Goal: Task Accomplishment & Management: Manage account settings

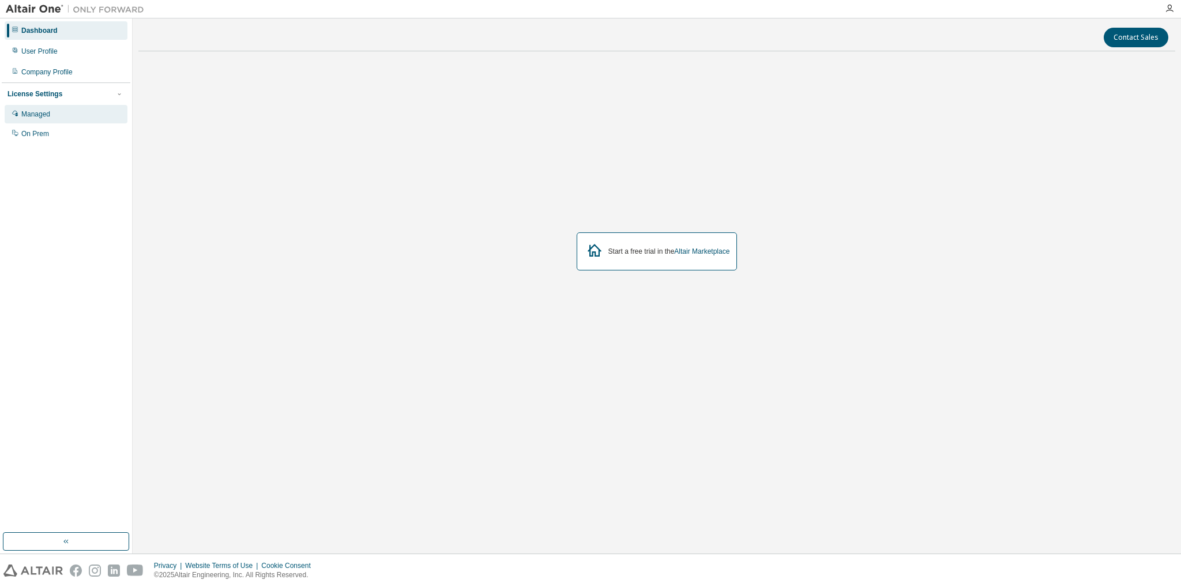
click at [39, 111] on div "Managed" at bounding box center [35, 114] width 29 height 9
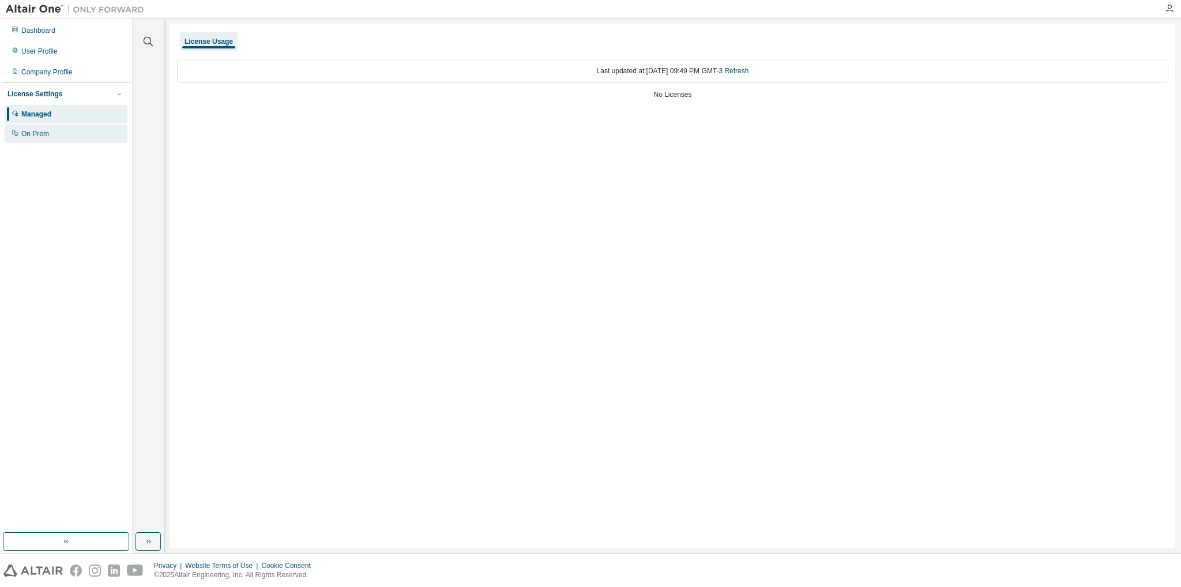
click at [47, 134] on div "On Prem" at bounding box center [35, 133] width 28 height 9
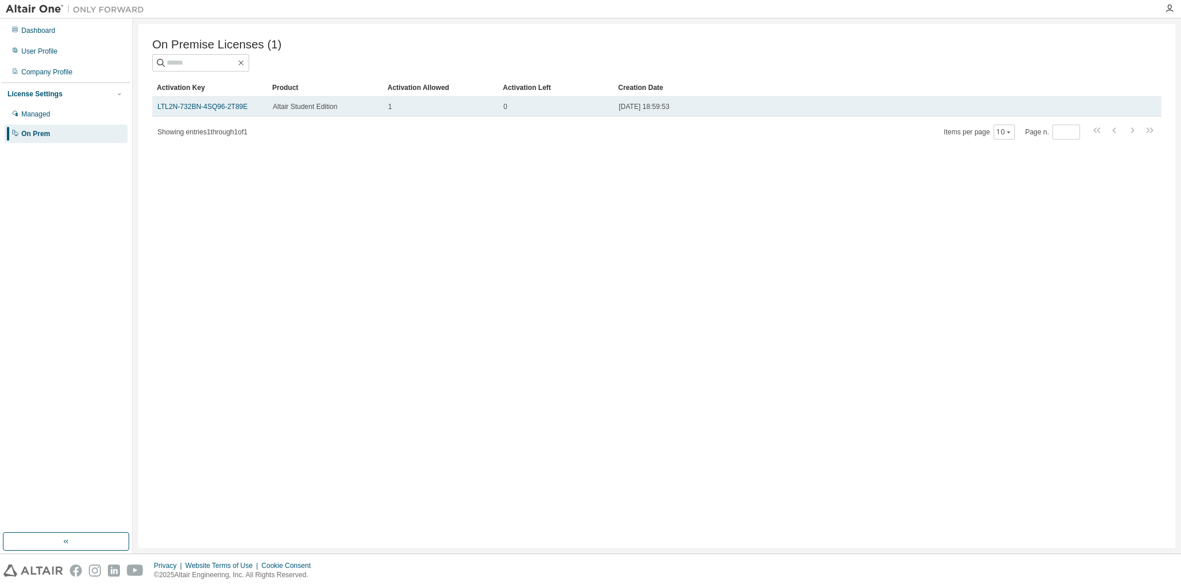
click at [713, 108] on div "2025-09-01 18:59:53" at bounding box center [864, 106] width 491 height 9
click at [658, 110] on span "2025-09-01 18:59:53" at bounding box center [644, 106] width 51 height 9
drag, startPoint x: 658, startPoint y: 110, endPoint x: 610, endPoint y: 111, distance: 48.5
click at [610, 111] on td "0" at bounding box center [555, 107] width 115 height 20
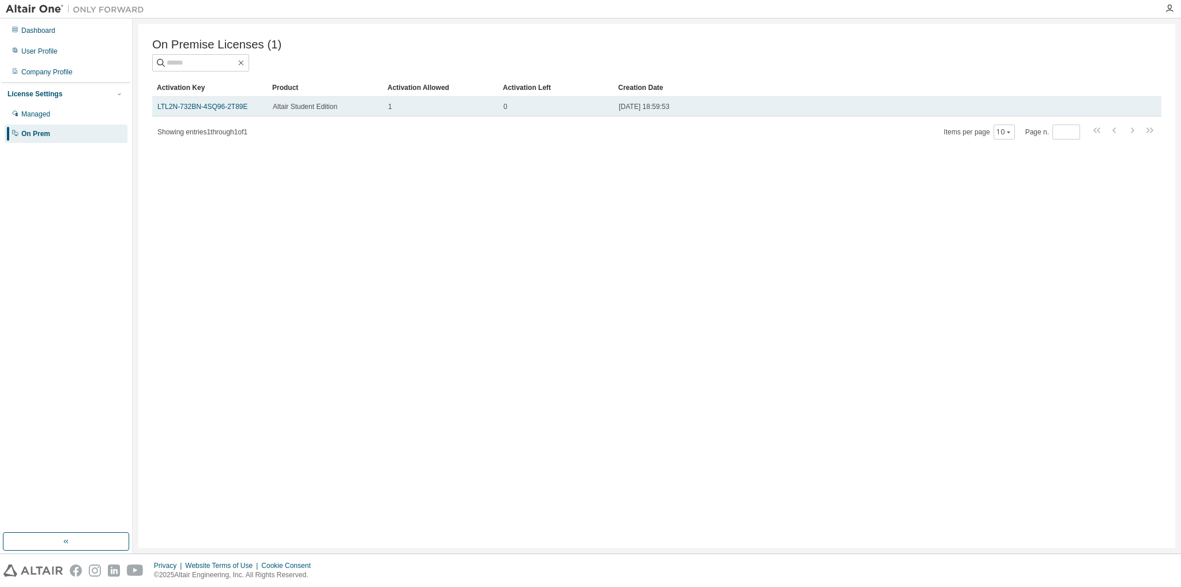
click at [348, 111] on div "Altair Student Edition" at bounding box center [325, 106] width 105 height 9
click at [223, 110] on link "LTL2N-732BN-4SQ96-2T89E" at bounding box center [202, 107] width 91 height 8
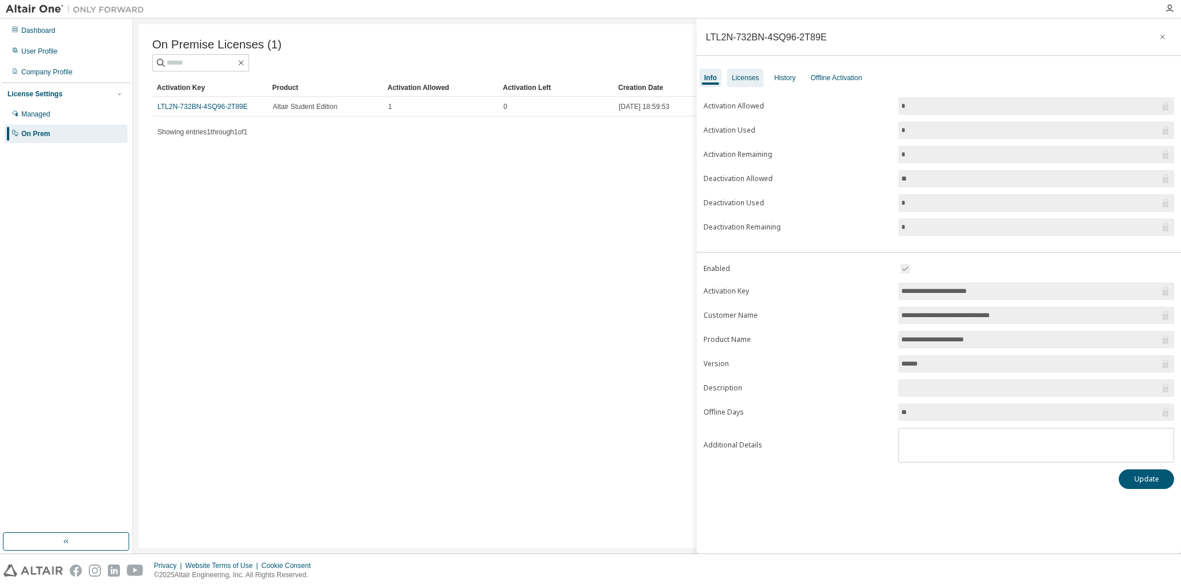
click at [741, 78] on div "Licenses" at bounding box center [745, 77] width 27 height 9
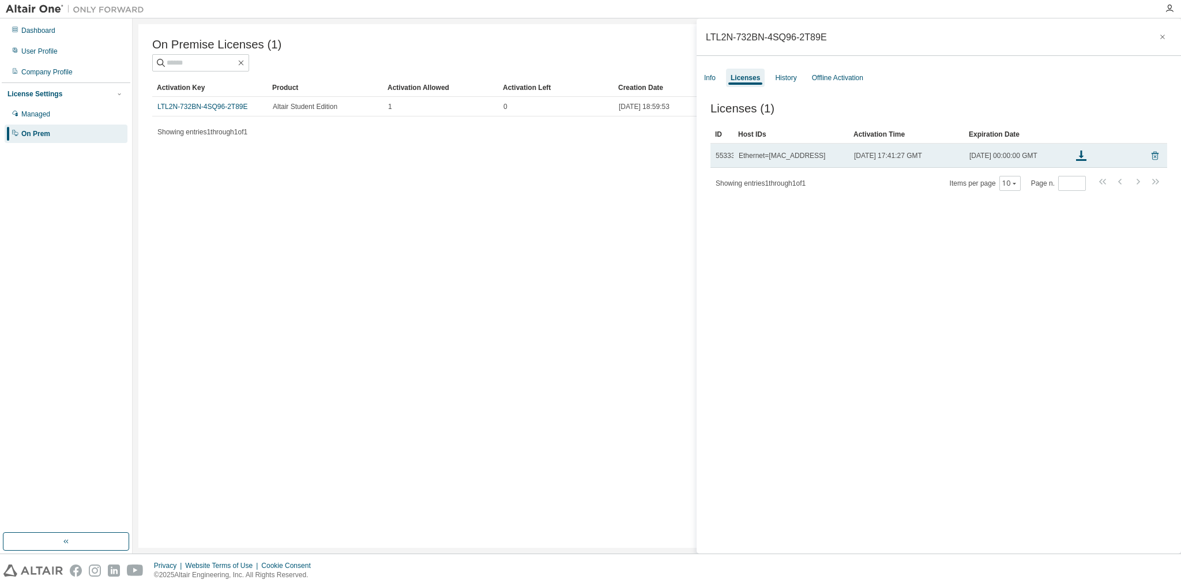
click at [1154, 158] on icon at bounding box center [1155, 156] width 3 height 3
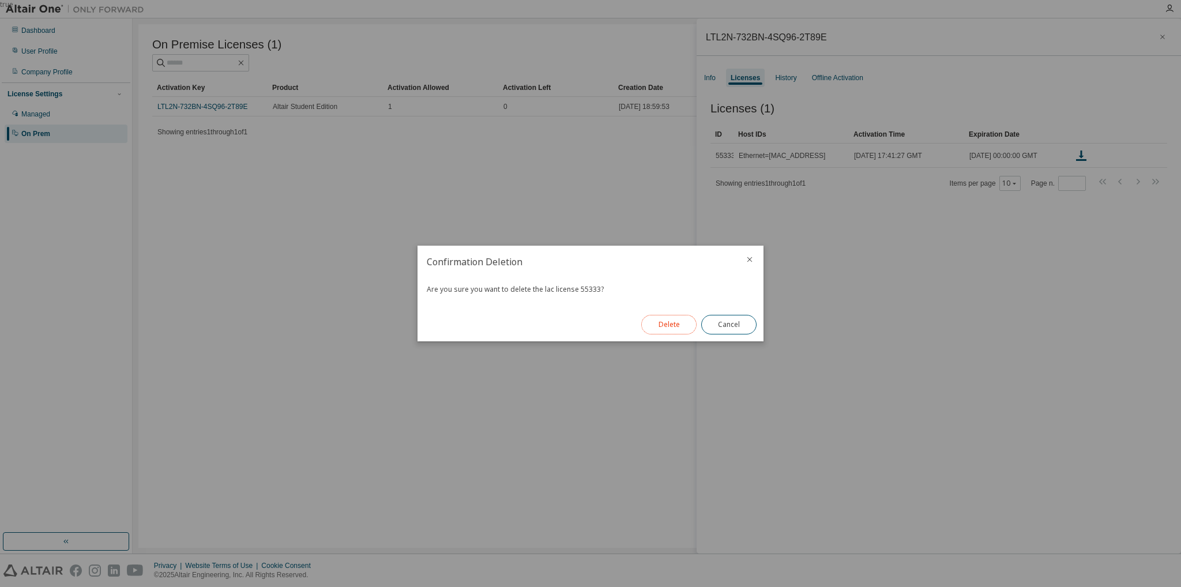
click at [678, 318] on button "Delete" at bounding box center [668, 325] width 55 height 20
click at [726, 327] on button "Close" at bounding box center [728, 325] width 55 height 20
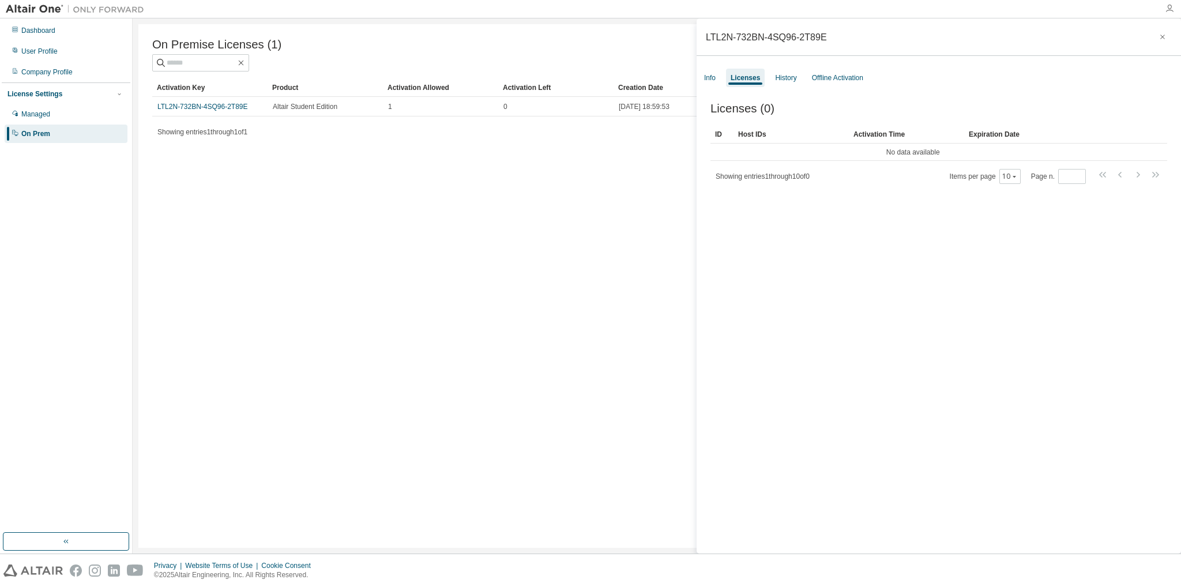
click at [1169, 9] on icon "button" at bounding box center [1169, 8] width 9 height 9
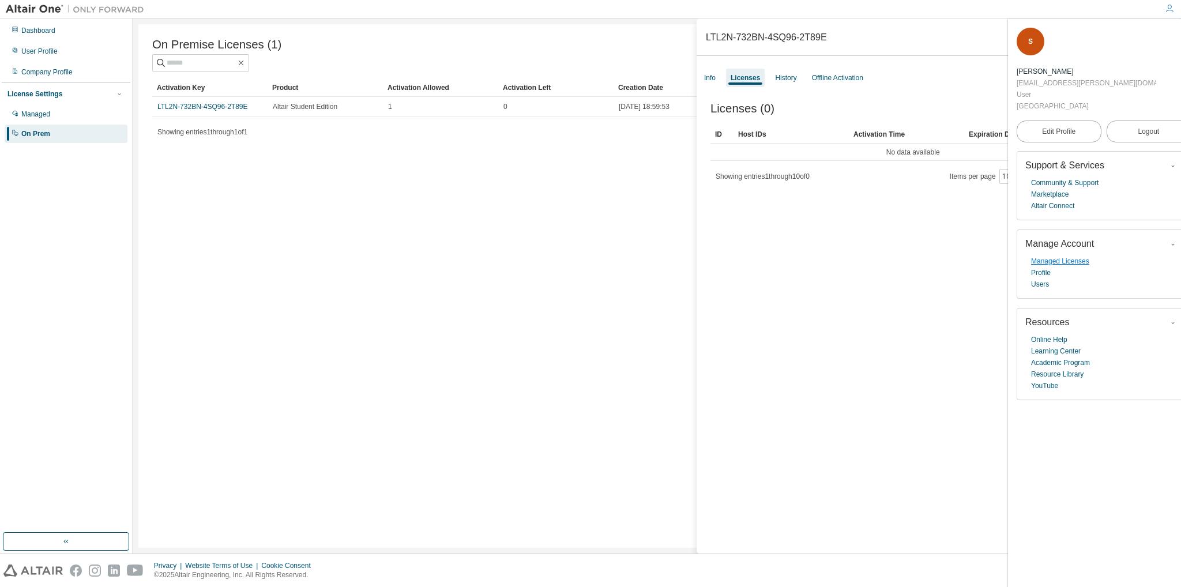
click at [1079, 256] on link "Managed Licenses" at bounding box center [1060, 262] width 58 height 12
click at [50, 114] on div "Managed" at bounding box center [66, 114] width 123 height 18
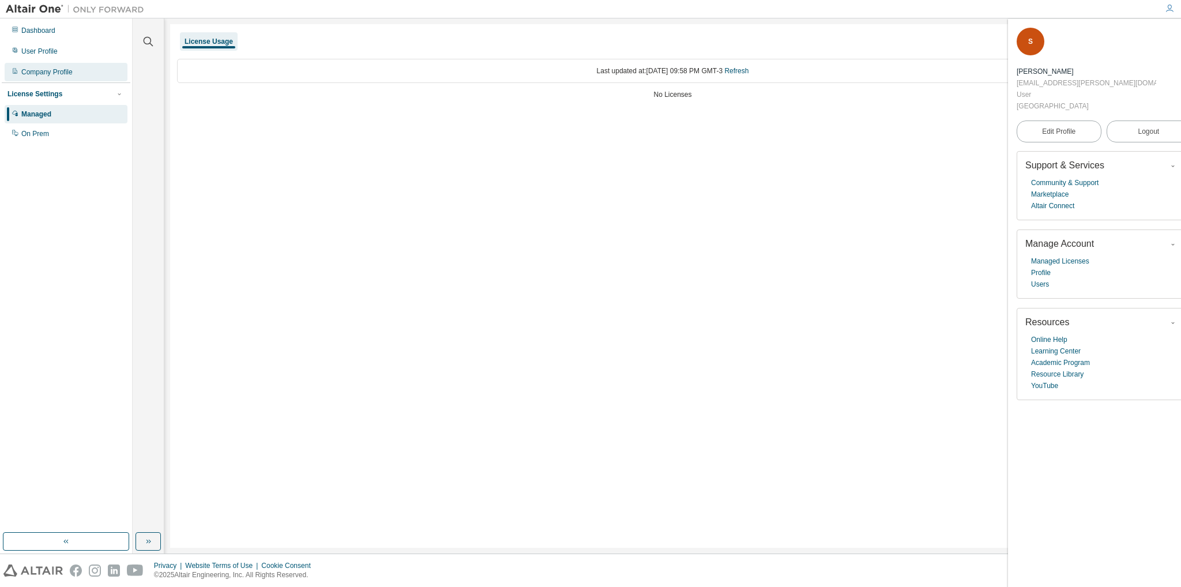
click at [29, 81] on div "Company Profile" at bounding box center [66, 72] width 123 height 18
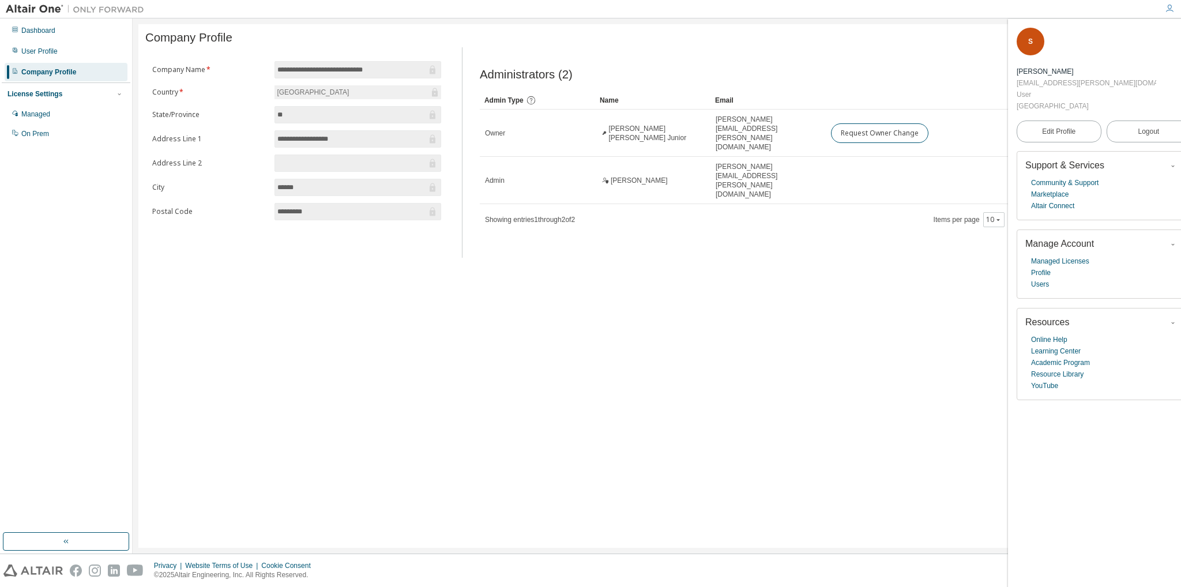
click at [1181, 32] on icon "button" at bounding box center [1184, 35] width 7 height 7
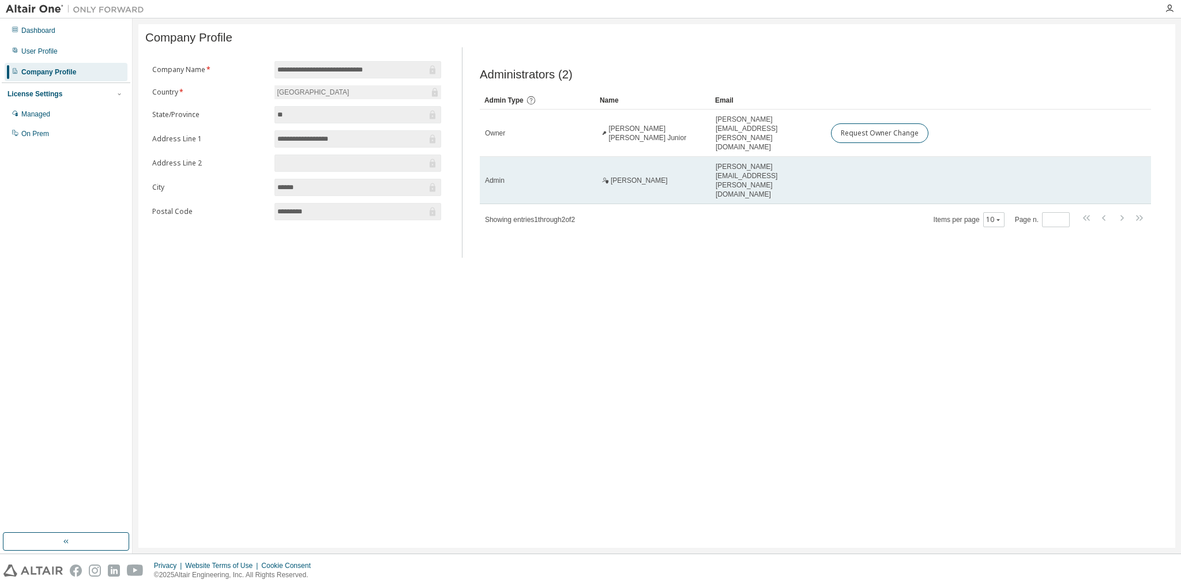
click at [741, 157] on td "mauricio.caliri@ufla.br" at bounding box center [768, 180] width 115 height 47
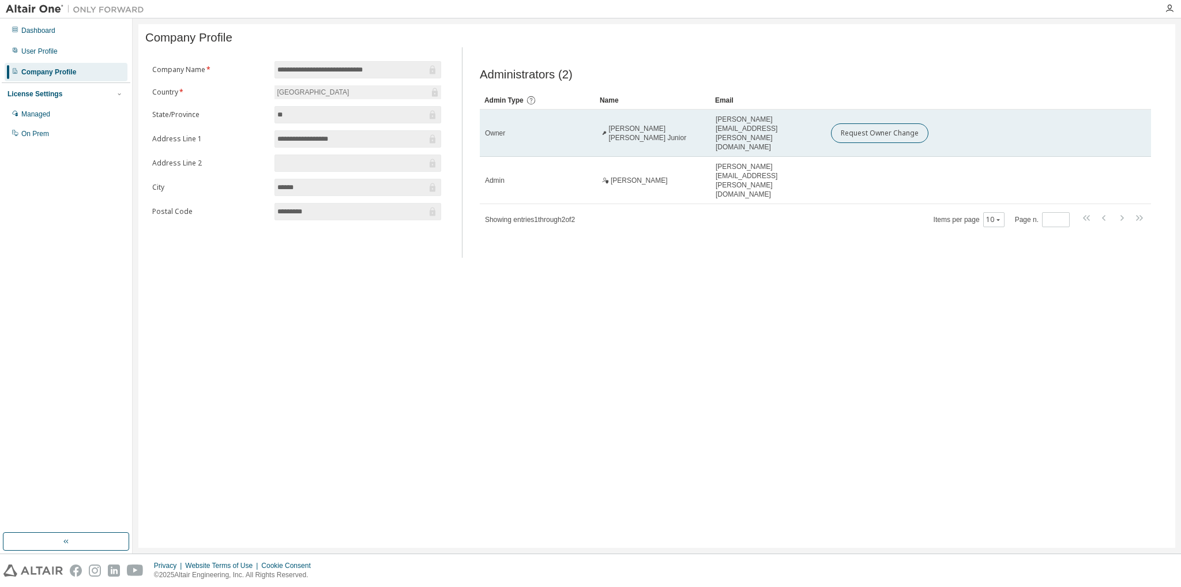
click at [1054, 118] on td "Request Owner Change" at bounding box center [970, 133] width 288 height 47
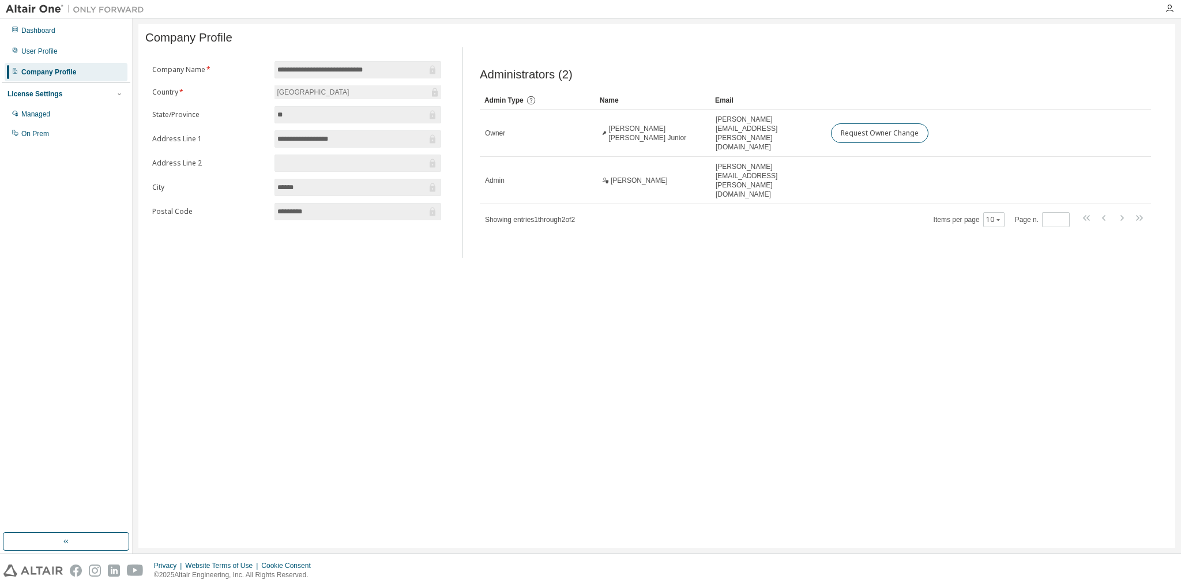
drag, startPoint x: 1052, startPoint y: 122, endPoint x: 666, endPoint y: 213, distance: 397.2
click at [666, 213] on div "Administrators (2) Clear Load Save Save As Field Operator Value Select filter S…" at bounding box center [815, 156] width 699 height 204
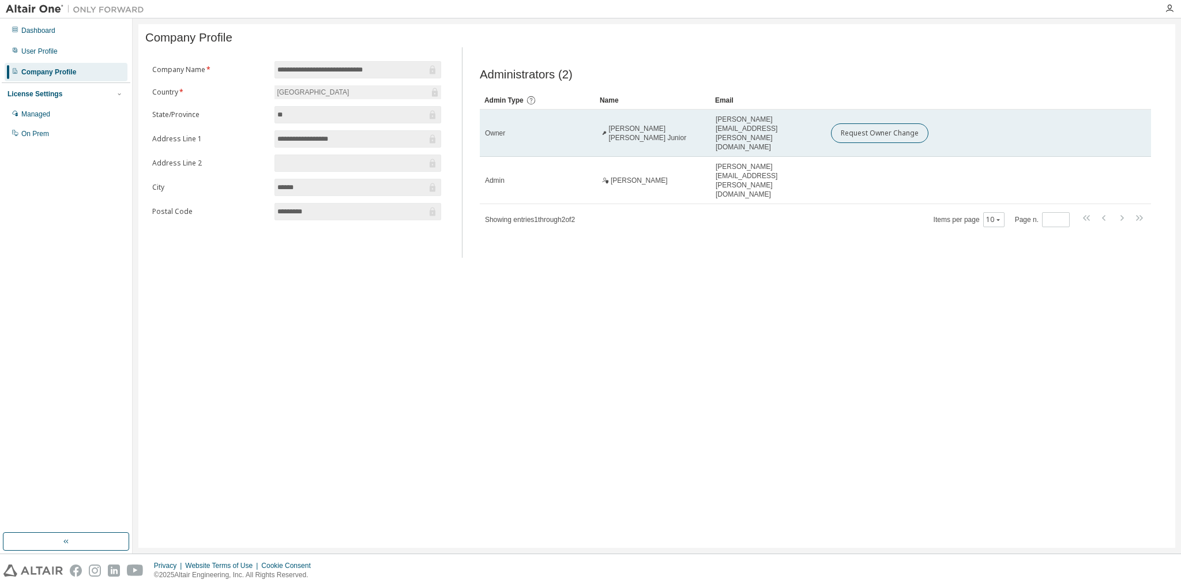
click at [626, 123] on td "Mauricio Francisco Caliri Junior" at bounding box center [652, 133] width 115 height 47
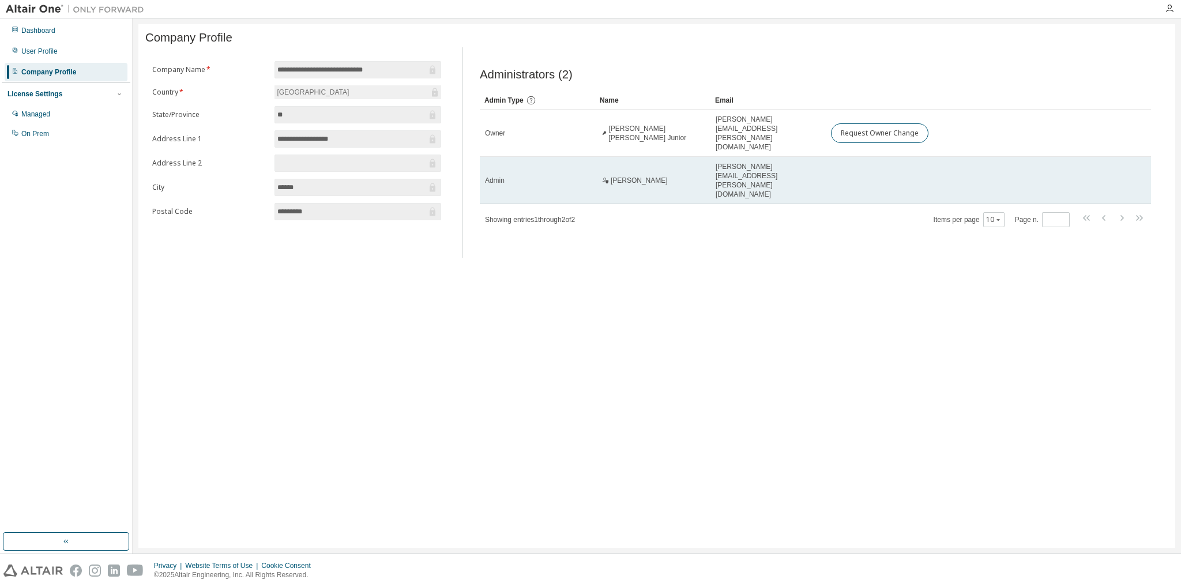
click at [531, 157] on td "Admin" at bounding box center [537, 180] width 115 height 47
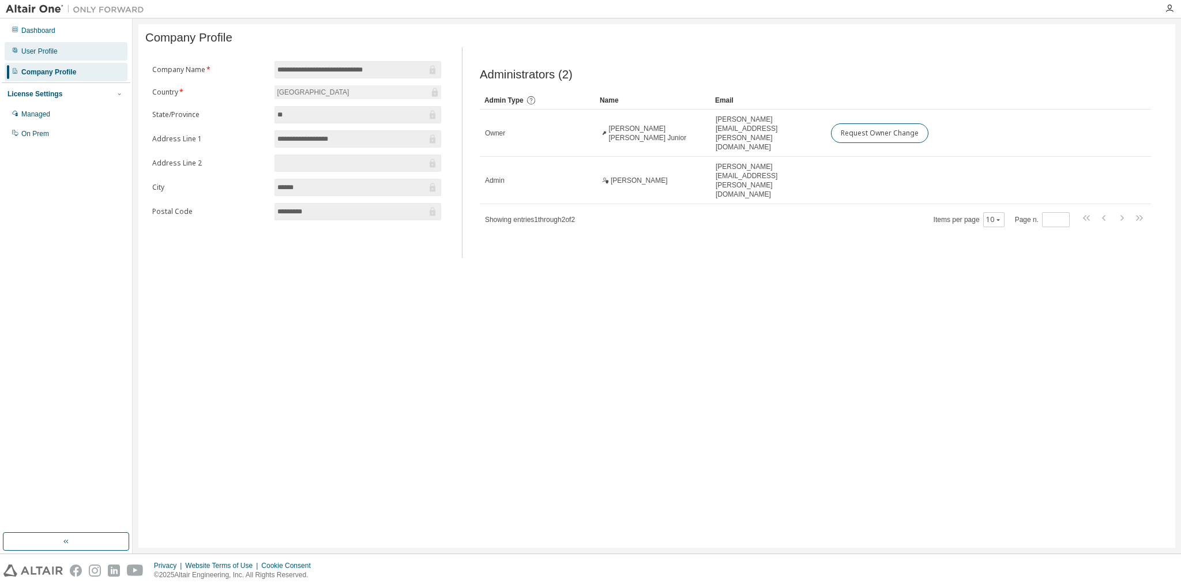
click at [59, 55] on div "User Profile" at bounding box center [66, 51] width 123 height 18
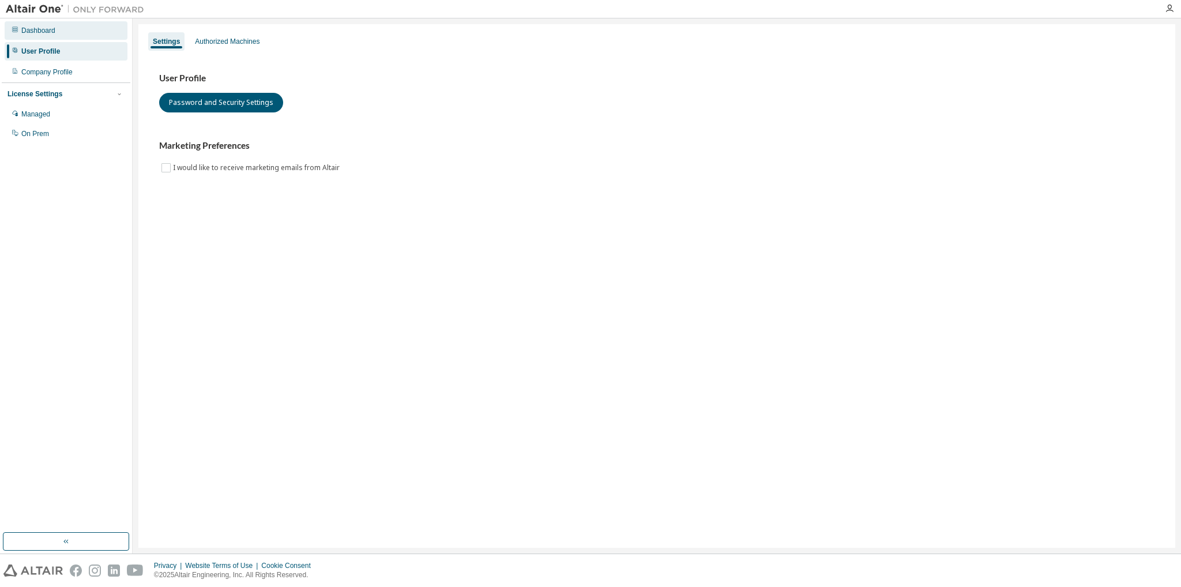
click at [62, 38] on div "Dashboard" at bounding box center [66, 30] width 123 height 18
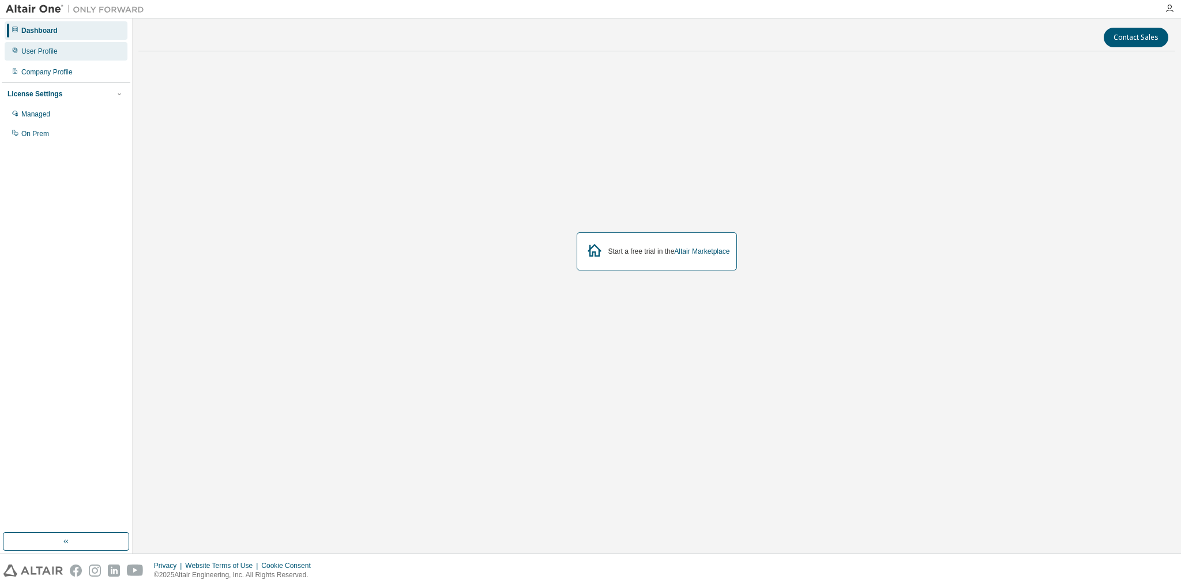
click at [53, 49] on div "User Profile" at bounding box center [39, 51] width 36 height 9
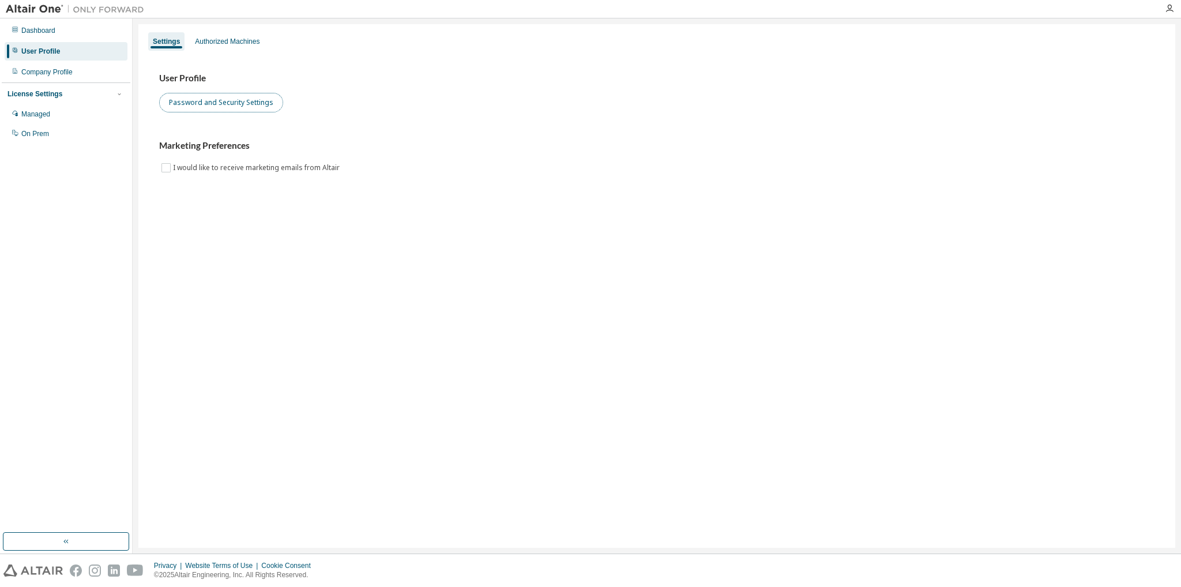
click at [188, 109] on button "Password and Security Settings" at bounding box center [221, 103] width 124 height 20
click at [65, 76] on div "Company Profile" at bounding box center [46, 71] width 51 height 9
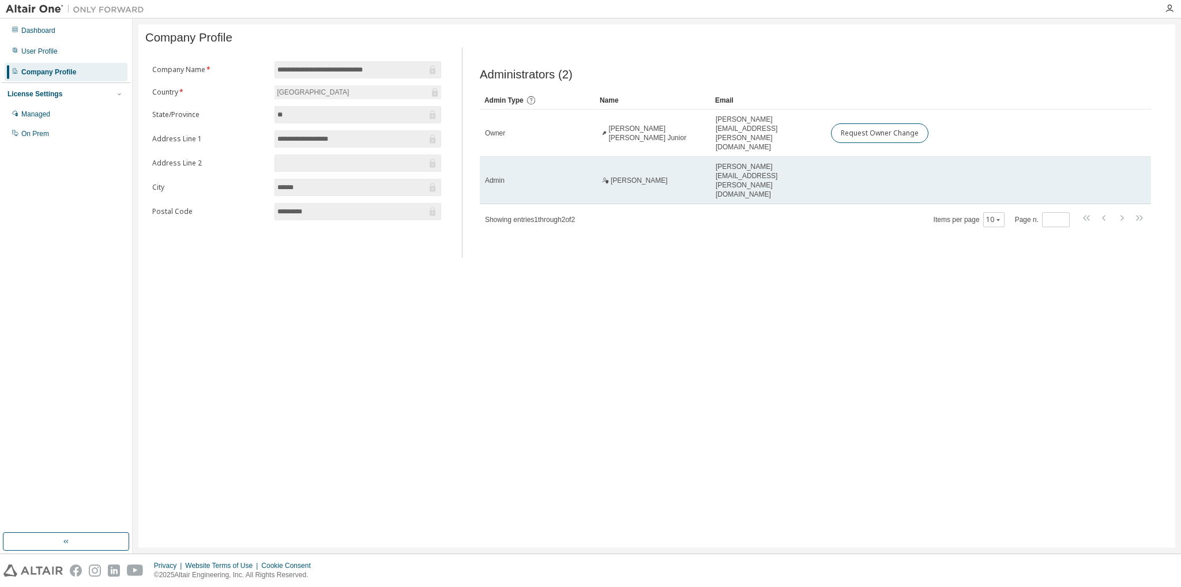
click at [577, 163] on td "Admin" at bounding box center [537, 180] width 115 height 47
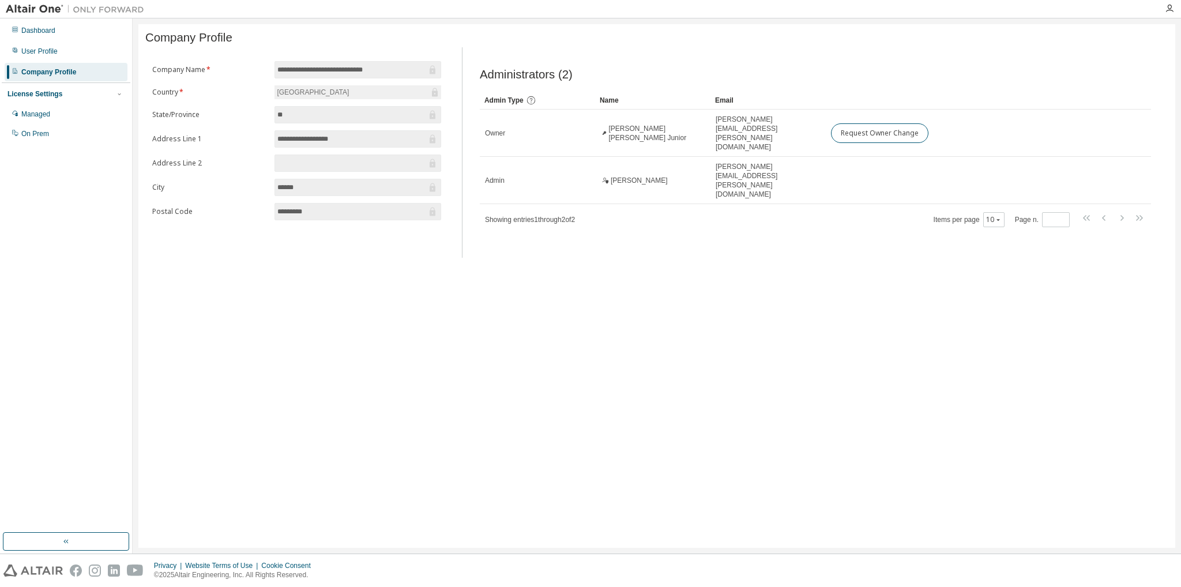
click at [27, 87] on div "License Settings Managed On Prem" at bounding box center [66, 113] width 129 height 62
click at [23, 114] on div "Managed" at bounding box center [35, 114] width 29 height 9
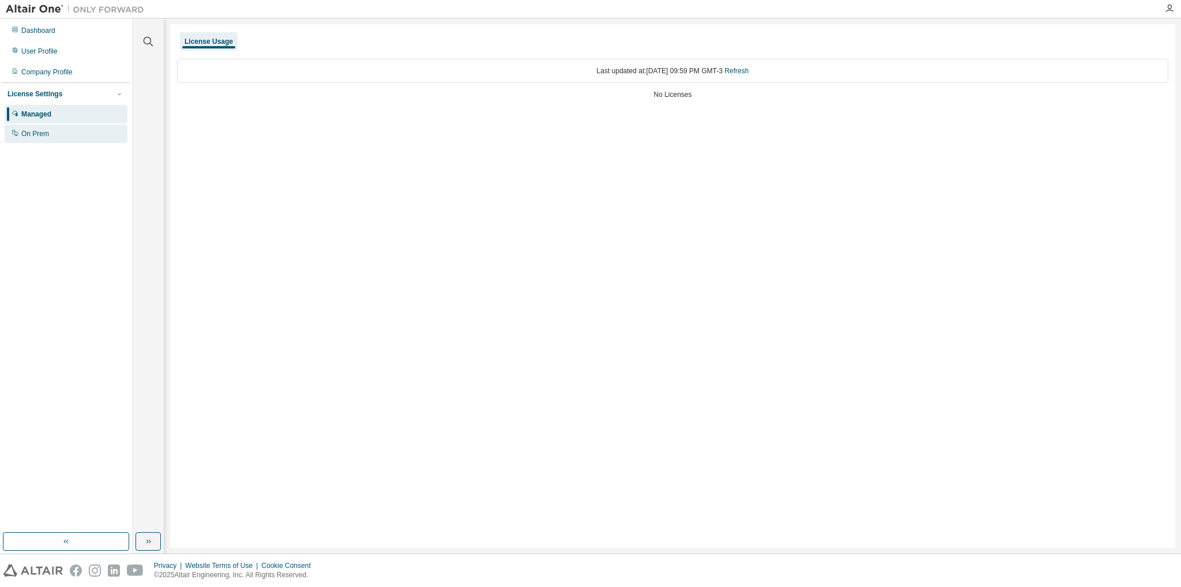
click at [70, 137] on div "On Prem" at bounding box center [66, 134] width 123 height 18
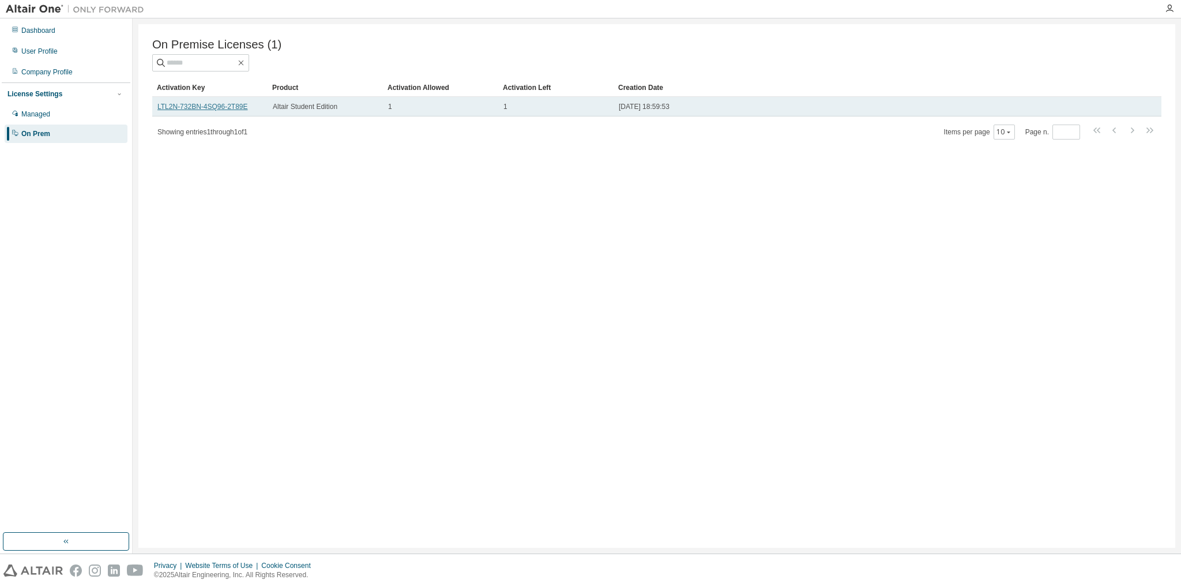
click at [217, 109] on link "LTL2N-732BN-4SQ96-2T89E" at bounding box center [202, 107] width 91 height 8
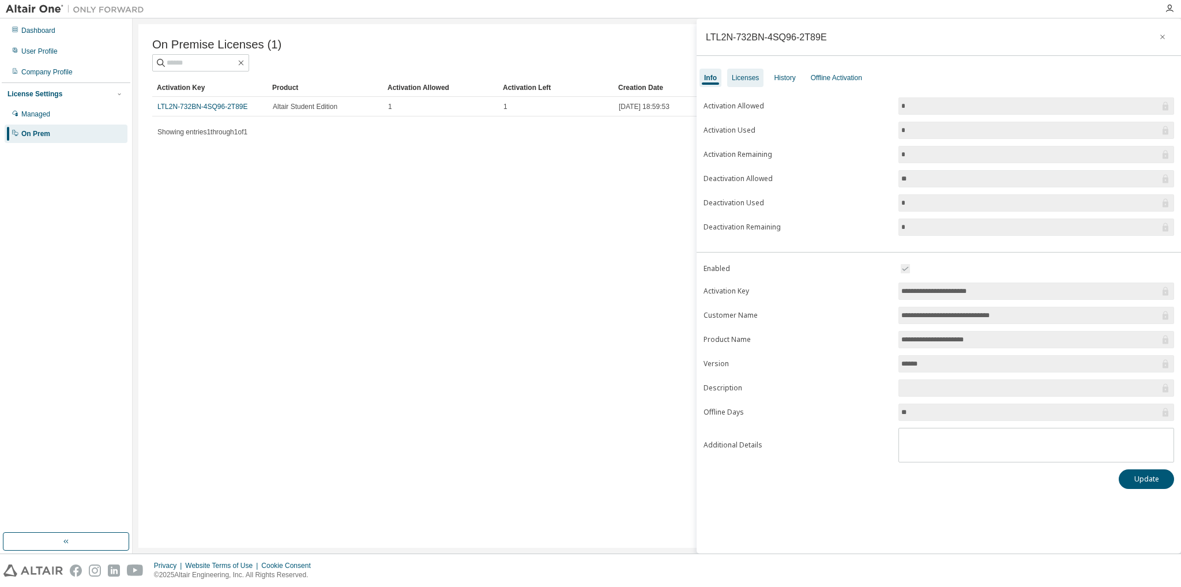
click at [738, 84] on div "Licenses" at bounding box center [745, 78] width 36 height 18
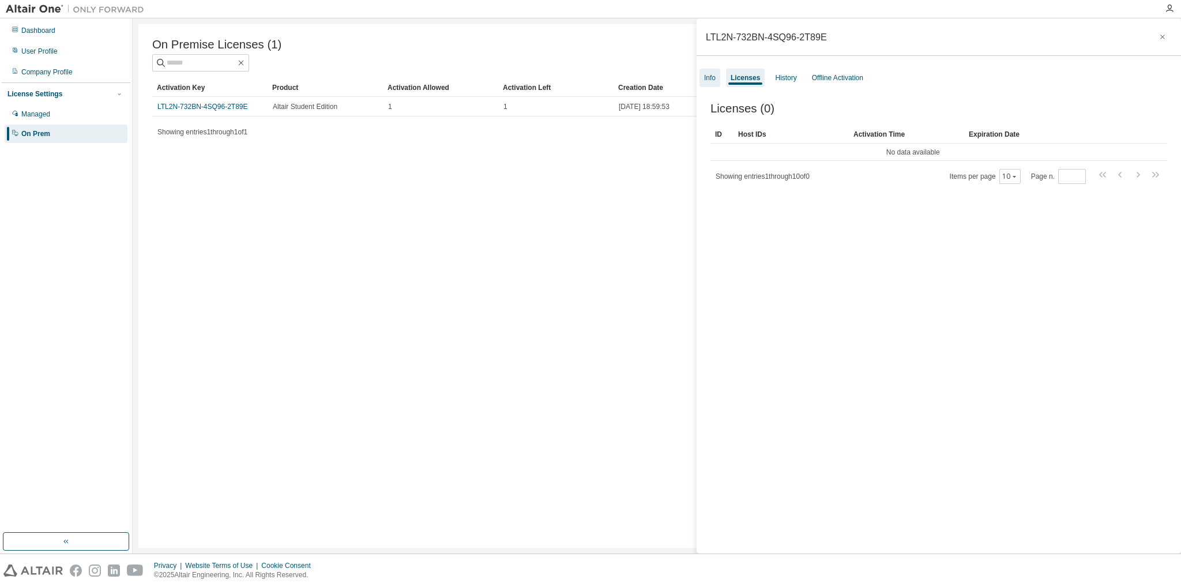
click at [708, 80] on div "Info" at bounding box center [710, 77] width 12 height 9
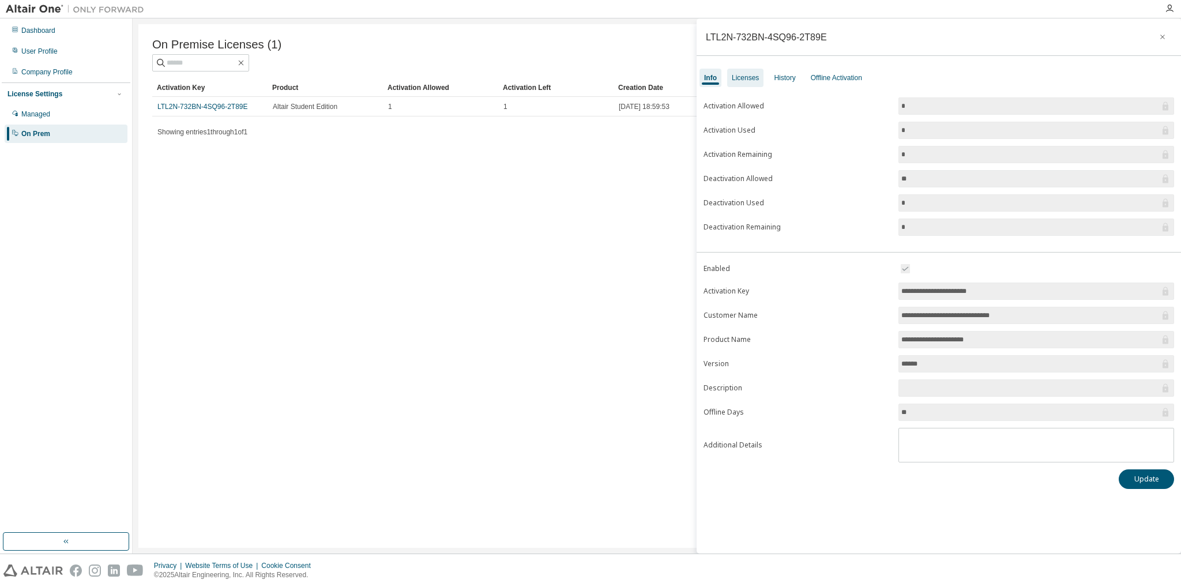
click at [737, 82] on div "Licenses" at bounding box center [745, 77] width 27 height 9
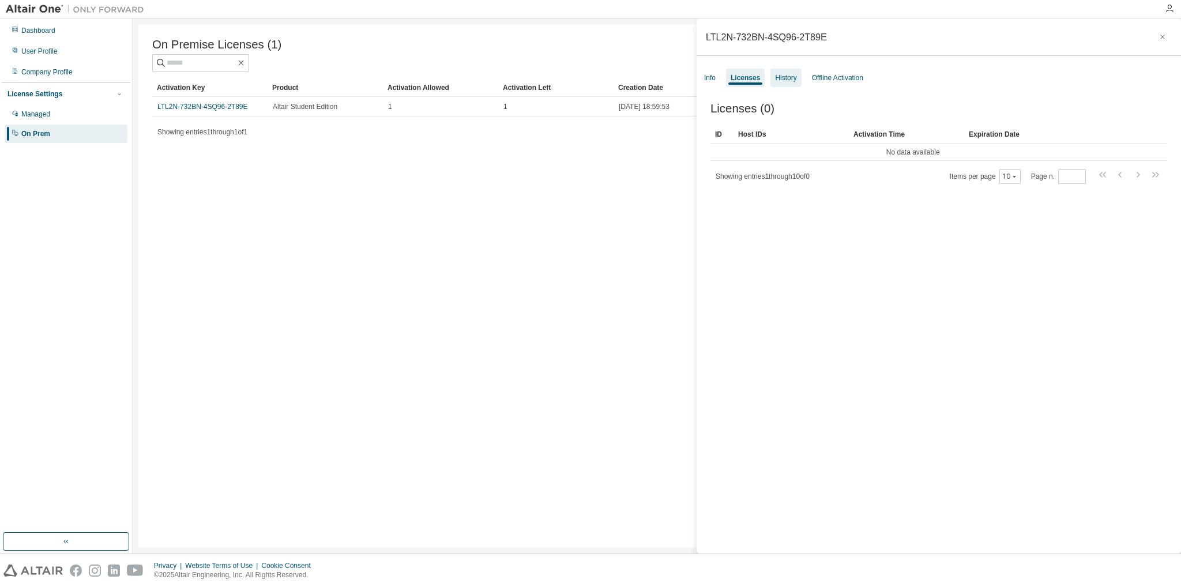
click at [778, 79] on div "History" at bounding box center [785, 77] width 21 height 9
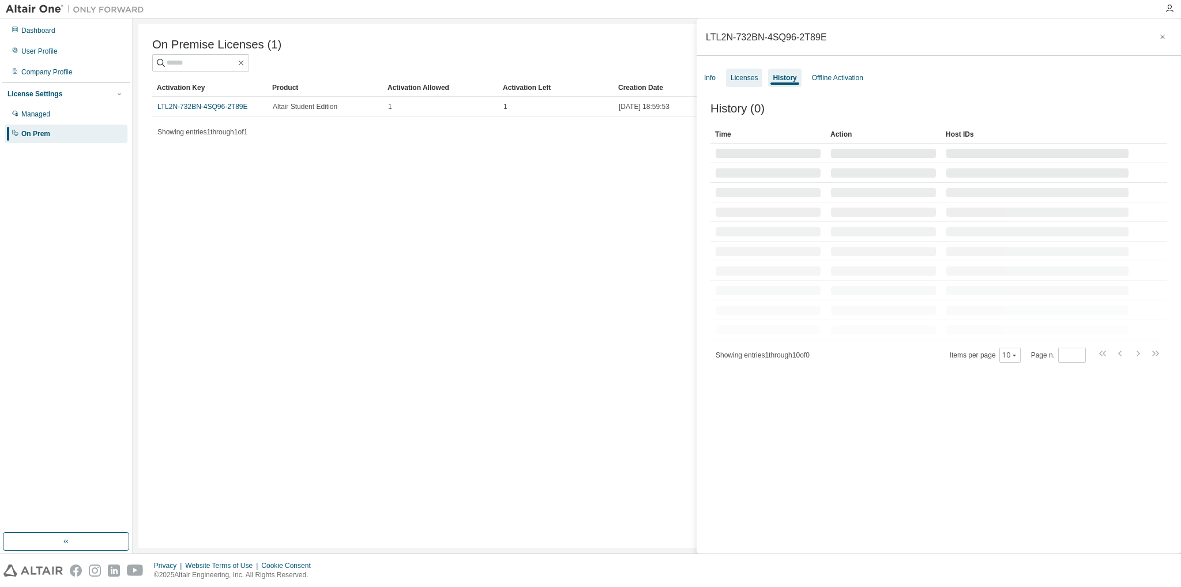
click at [734, 74] on div "Licenses" at bounding box center [744, 77] width 27 height 9
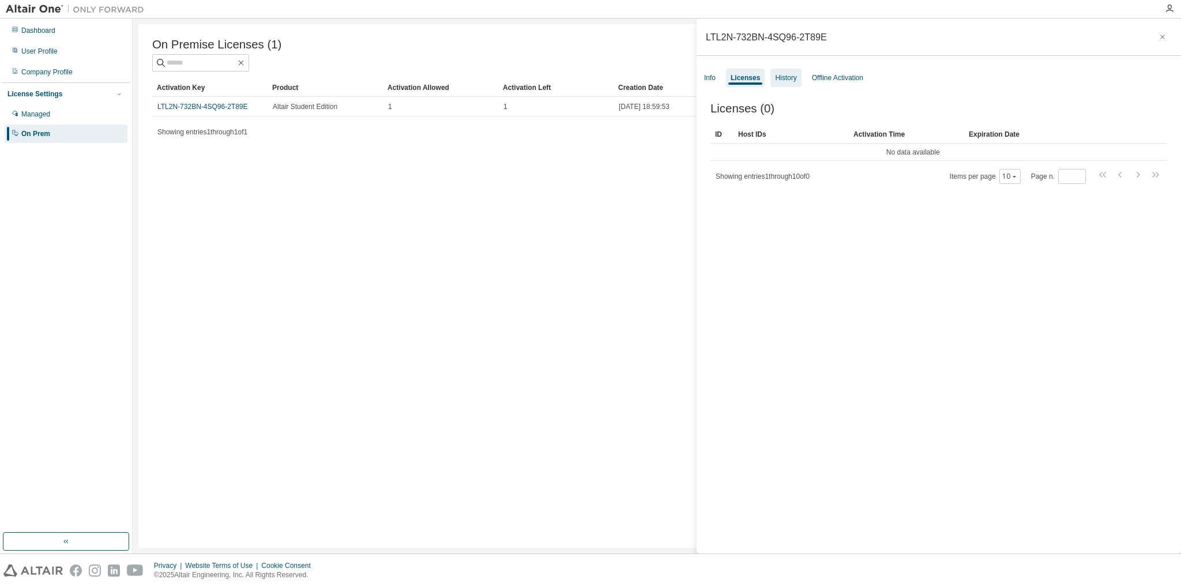
click at [775, 75] on div "History" at bounding box center [785, 77] width 21 height 9
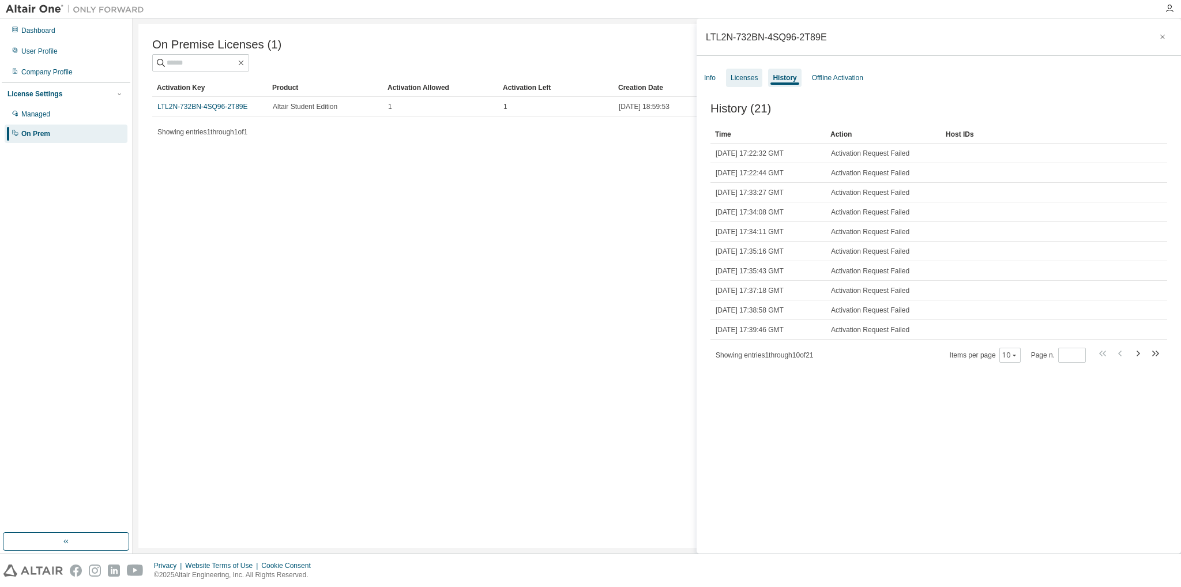
click at [746, 76] on div "Licenses" at bounding box center [744, 77] width 27 height 9
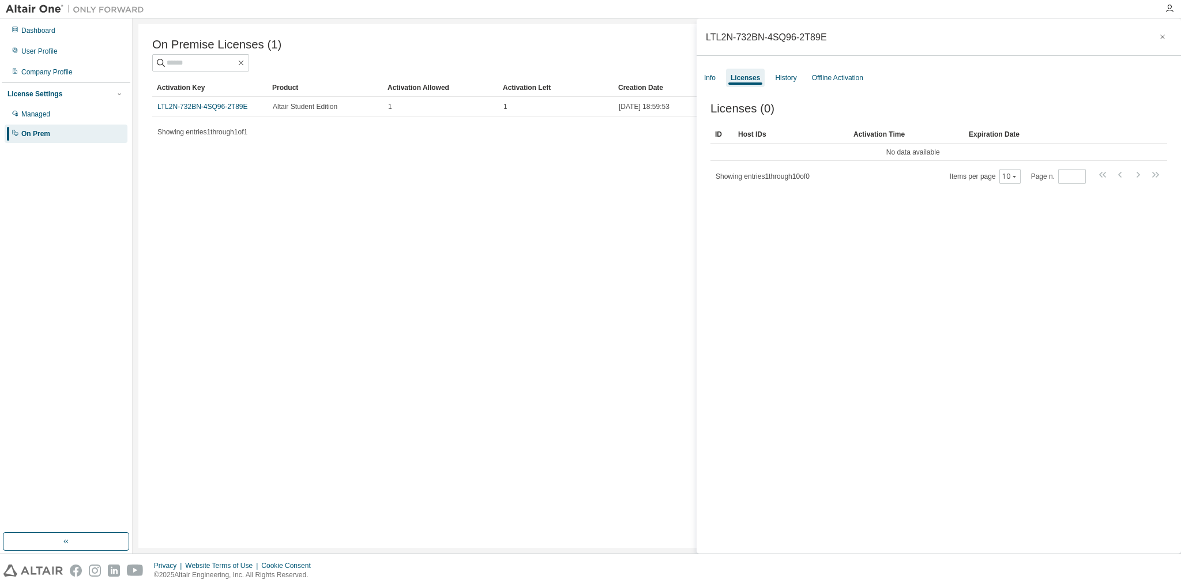
click at [212, 298] on div "On Premise Licenses (1) Clear Load Save Save As Field Operator Value Select fil…" at bounding box center [656, 286] width 1037 height 524
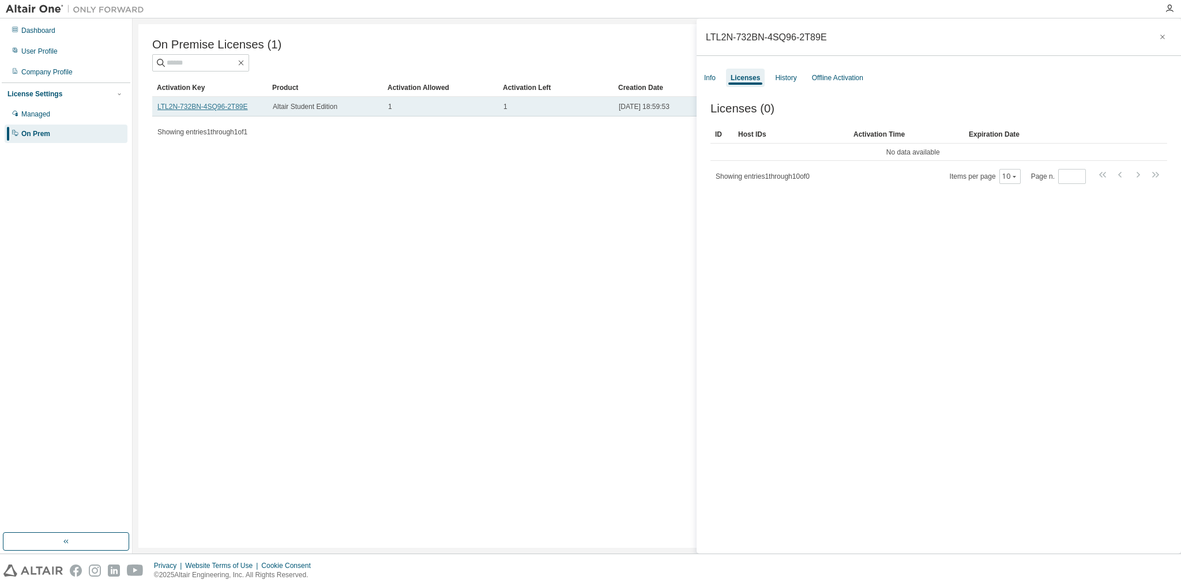
click at [219, 111] on link "LTL2N-732BN-4SQ96-2T89E" at bounding box center [202, 107] width 91 height 8
